Goal: Information Seeking & Learning: Learn about a topic

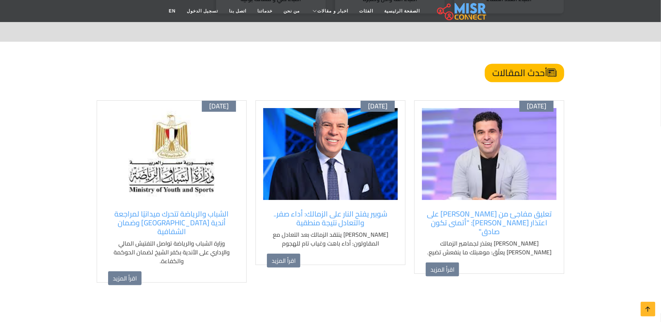
scroll to position [481, 0]
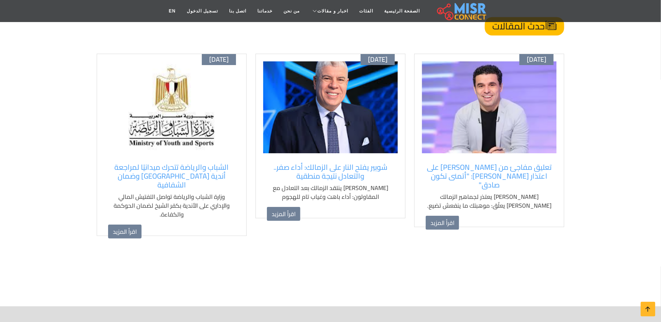
click at [566, 123] on div "أغسطس 30 "انتقادات إفريقية حادة لإنفانتينو بشأن سلامة المشجعين في كأس العالم 20…" at bounding box center [330, 169] width 476 height 230
click at [355, 11] on link "الفئات" at bounding box center [366, 11] width 25 height 14
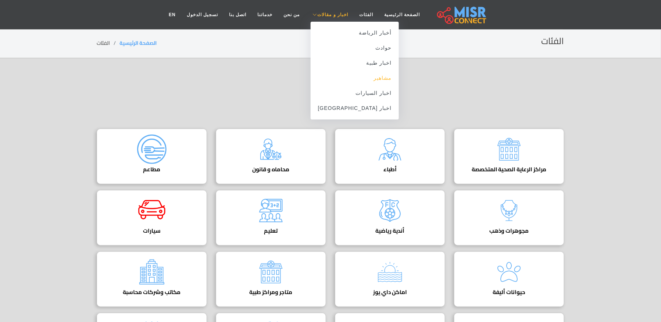
click at [363, 80] on link "مشاهير" at bounding box center [355, 78] width 89 height 15
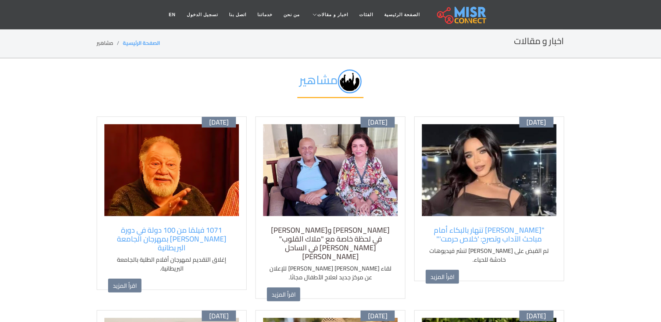
click at [359, 228] on h5 "هالة صدقي وإلهام شاهين في لحظة خاصة مع "ملاك القلوب" مجدي يعقوب في الساحل الشما…" at bounding box center [330, 243] width 127 height 35
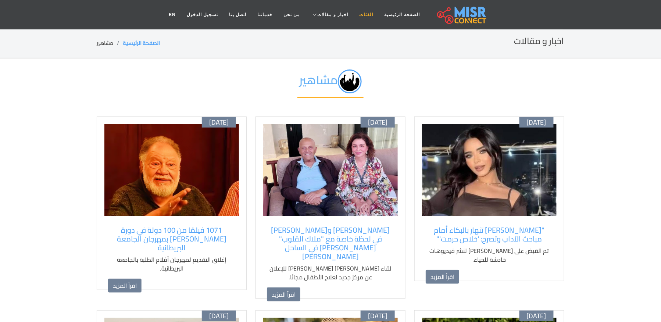
click at [363, 12] on link "الفئات" at bounding box center [366, 15] width 25 height 14
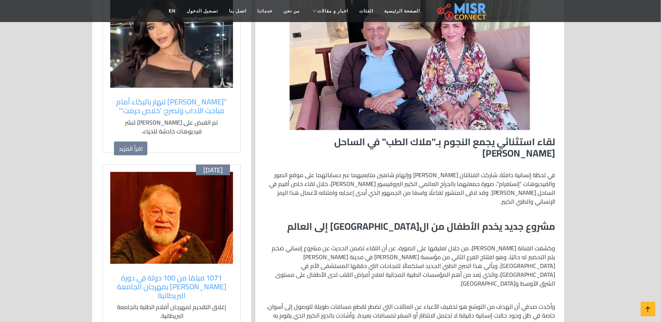
scroll to position [164, 0]
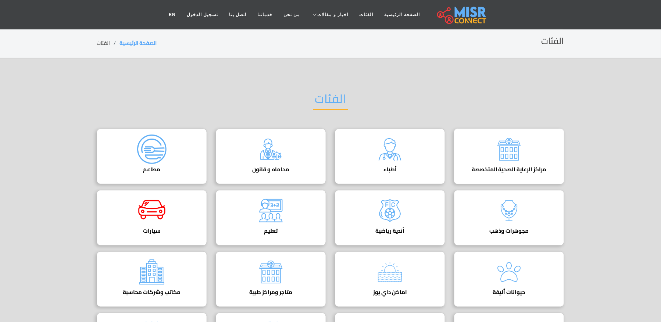
click at [513, 172] on h4 "مراكز الرعاية الصحية المتخصصة" at bounding box center [508, 169] width 87 height 7
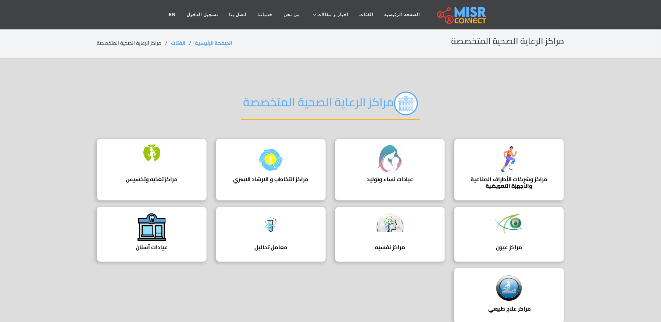
click at [515, 303] on div "مراكز علاج طبيعي ‎ دليل شامل لأفضل مراكز العلاج الطبيعي في [GEOGRAPHIC_DATA]. ا…" at bounding box center [509, 295] width 110 height 55
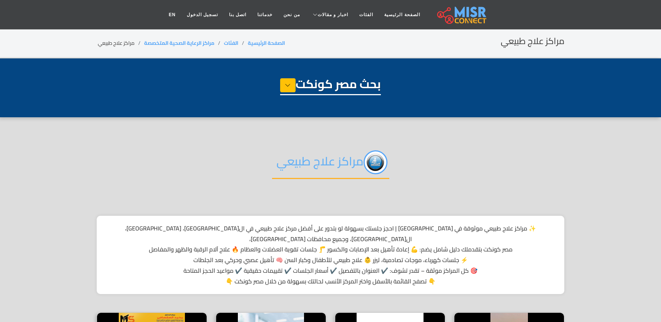
select select "**********"
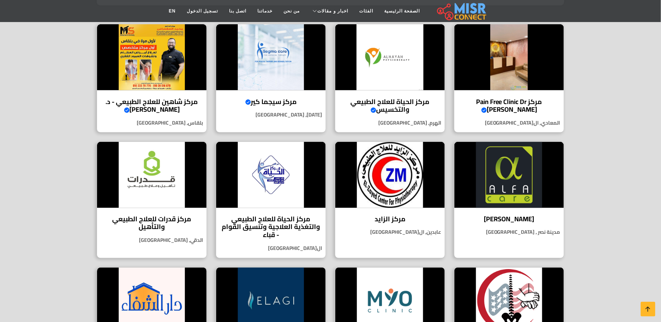
scroll to position [286, 0]
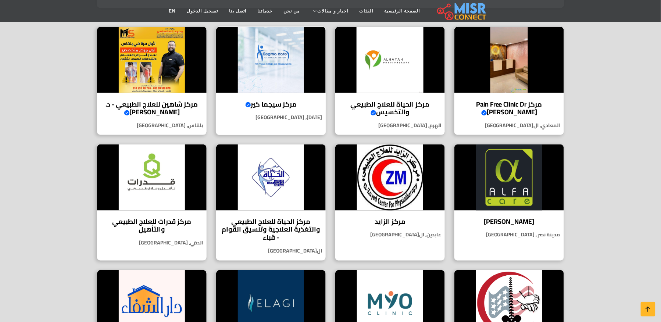
click at [278, 100] on h4 "مركز سيجما كير Verified account" at bounding box center [271, 104] width 98 height 8
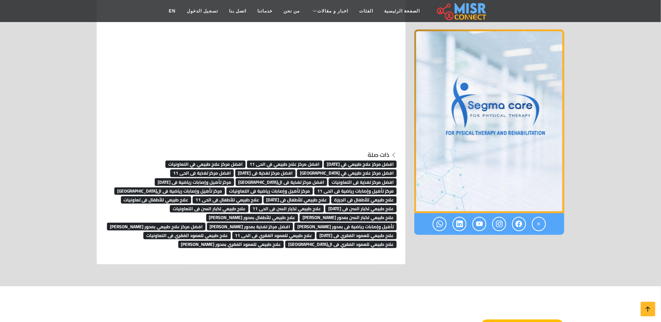
scroll to position [5992, 0]
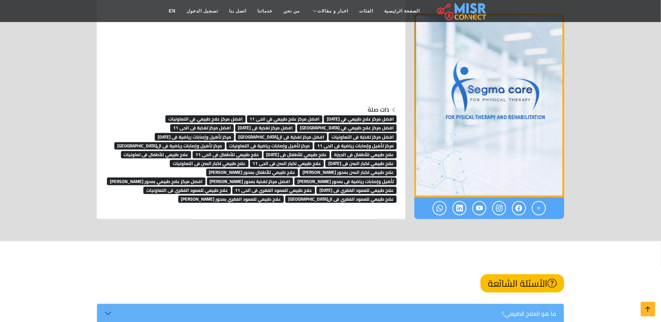
click at [231, 184] on link "علاج طبيعي للعمود الفقري فى التعاونيات" at bounding box center [186, 189] width 87 height 11
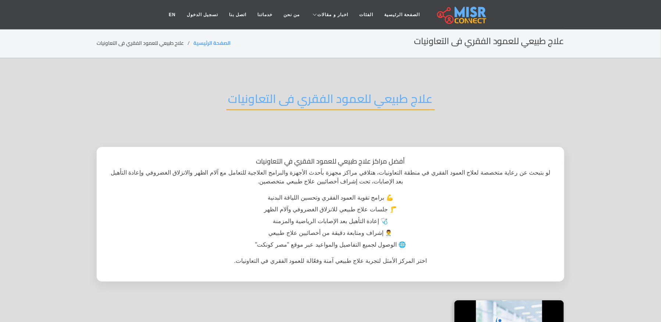
drag, startPoint x: 431, startPoint y: 96, endPoint x: 388, endPoint y: 97, distance: 43.0
click at [387, 92] on h2 "علاج طبيعي للعمود الفقري فى التعاونيات" at bounding box center [330, 101] width 208 height 19
click at [388, 99] on h2 "علاج طبيعي للعمود الفقري فى التعاونيات" at bounding box center [330, 101] width 208 height 19
click at [388, 98] on h2 "علاج طبيعي للعمود الفقري فى التعاونيات" at bounding box center [330, 101] width 208 height 19
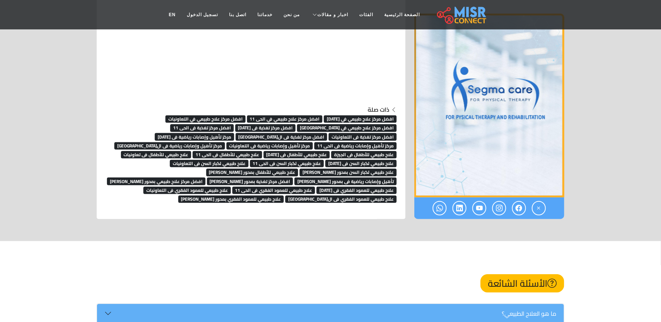
scroll to position [5992, 0]
click at [285, 196] on span "علاج طبيعي للعمود الفقري فى الجيزة" at bounding box center [340, 199] width 111 height 7
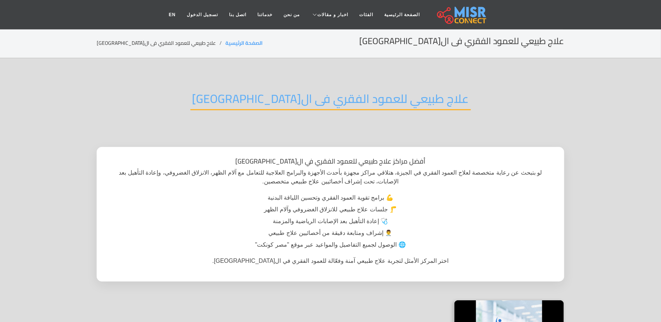
click at [302, 92] on h2 "علاج طبيعي للعمود الفقري فى الجيزة" at bounding box center [330, 101] width 280 height 19
click at [302, 96] on h2 "علاج طبيعي للعمود الفقري فى الجيزة" at bounding box center [330, 101] width 280 height 19
click at [302, 96] on h2 "علاج طبيعي للعمود الفقري فى ال[GEOGRAPHIC_DATA]" at bounding box center [330, 101] width 280 height 19
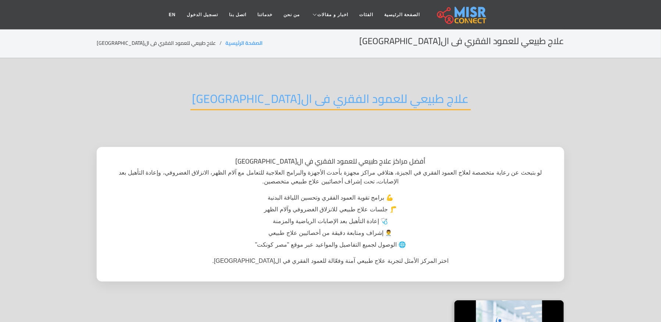
click at [302, 96] on h2 "علاج طبيعي للعمود الفقري فى ال[GEOGRAPHIC_DATA]" at bounding box center [330, 101] width 280 height 19
click at [302, 95] on h2 "علاج طبيعي للعمود الفقري فى ال[GEOGRAPHIC_DATA]" at bounding box center [330, 101] width 280 height 19
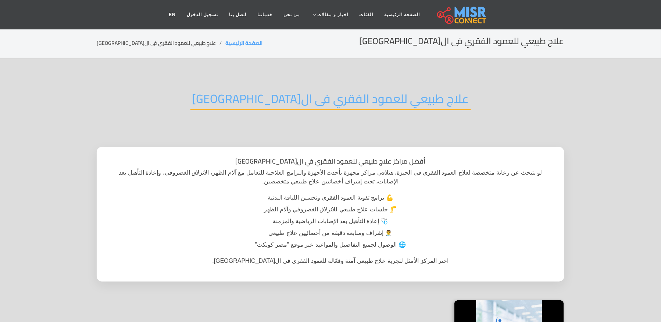
click at [302, 95] on h2 "علاج طبيعي للعمود الفقري فى الجيزة" at bounding box center [330, 101] width 280 height 19
click at [315, 93] on h2 "علاج طبيعي للعمود الفقري فى الجيزة" at bounding box center [330, 101] width 280 height 19
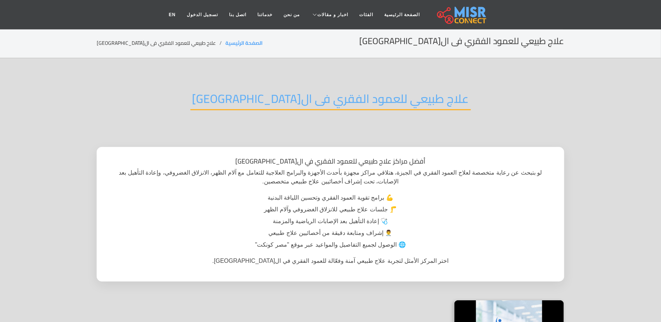
click at [315, 93] on h2 "علاج طبيعي للعمود الفقري فى الجيزة" at bounding box center [330, 101] width 280 height 19
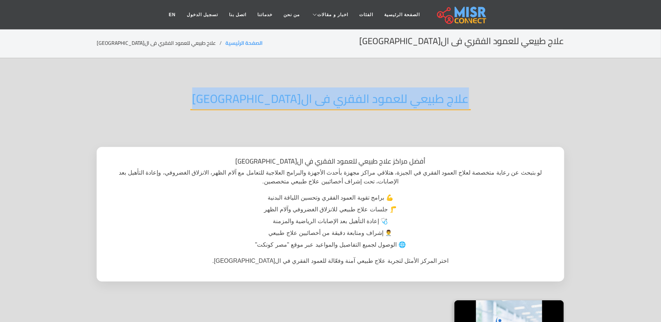
click at [315, 93] on h2 "علاج طبيعي للعمود الفقري فى الجيزة" at bounding box center [330, 101] width 280 height 19
click at [385, 92] on h2 "علاج طبيعي للعمود الفقري فى الجيزة" at bounding box center [330, 101] width 280 height 19
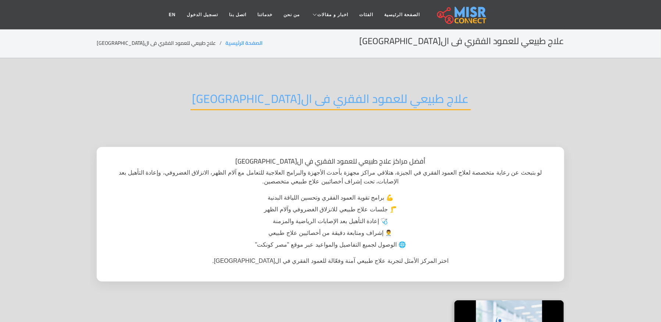
click at [386, 94] on h2 "علاج طبيعي للعمود الفقري فى الجيزة" at bounding box center [330, 101] width 280 height 19
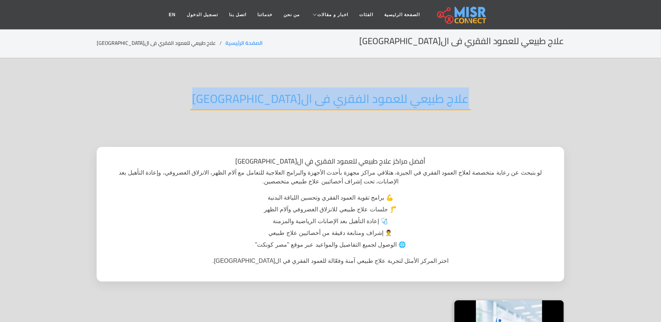
click at [386, 94] on h2 "علاج طبيعي للعمود الفقري فى الجيزة" at bounding box center [330, 101] width 280 height 19
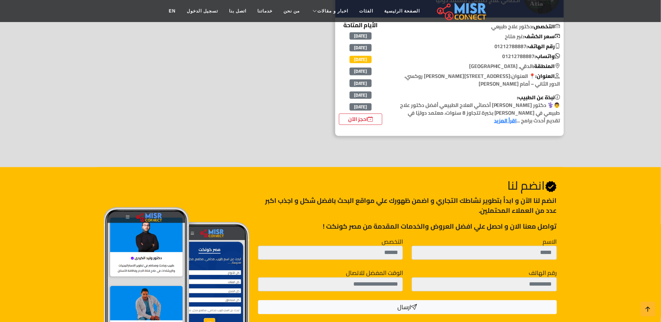
scroll to position [240, 0]
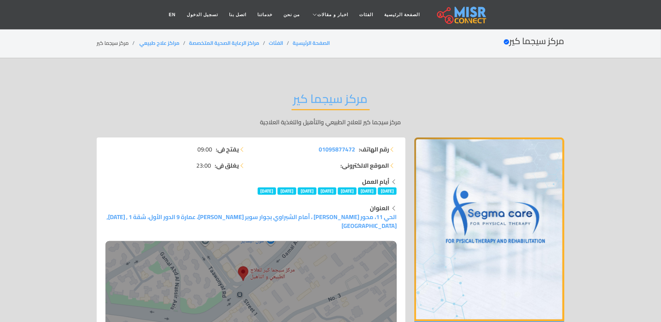
click at [321, 101] on h2 "مركز سيجما كير" at bounding box center [330, 101] width 78 height 19
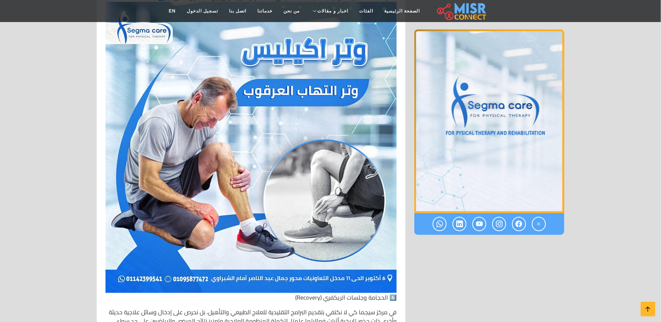
scroll to position [3130, 0]
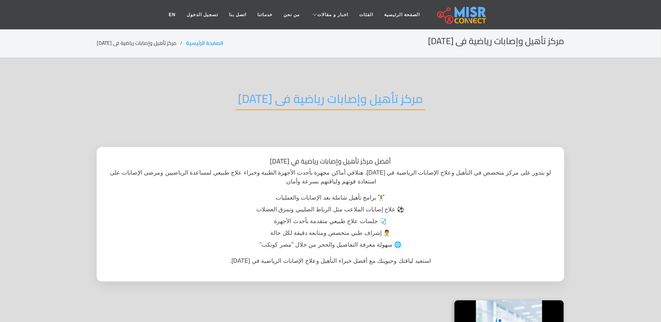
click at [294, 95] on h2 "مركز تأهيل وإصابات رياضية فى [DATE]" at bounding box center [330, 101] width 189 height 19
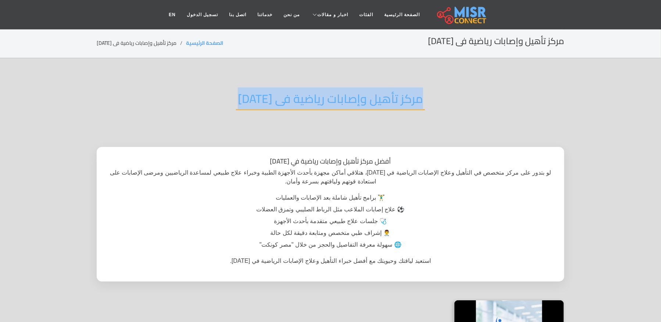
click at [294, 95] on h2 "مركز تأهيل وإصابات رياضية فى [DATE]" at bounding box center [330, 101] width 189 height 19
copy div "مركز تأهيل وإصابات رياضية فى [DATE]"
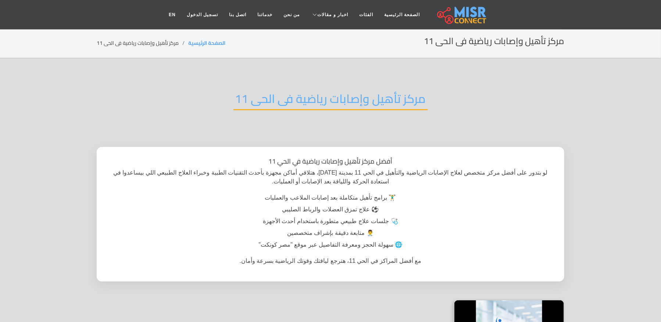
click at [336, 92] on h2 "مركز تأهيل وإصابات رياضية فى الحى 11" at bounding box center [330, 101] width 194 height 19
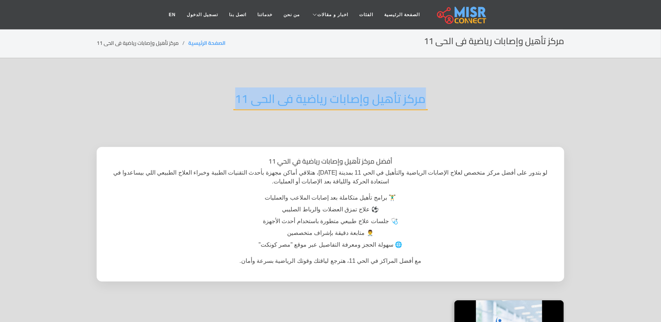
click at [336, 92] on h2 "مركز تأهيل وإصابات رياضية فى الحى 11" at bounding box center [330, 101] width 194 height 19
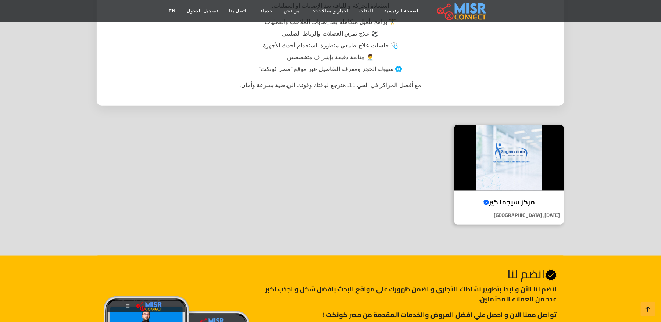
scroll to position [187, 0]
